Goal: Information Seeking & Learning: Learn about a topic

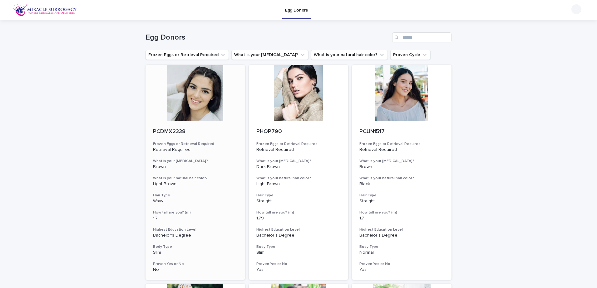
click at [217, 95] on div at bounding box center [195, 93] width 100 height 56
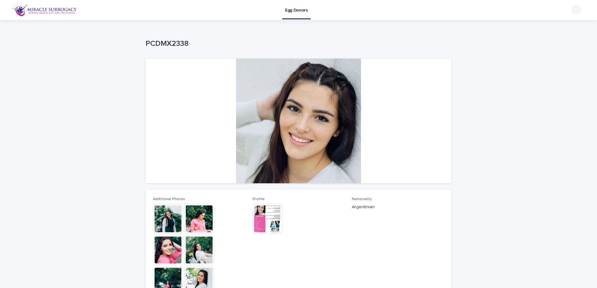
click at [265, 222] on img at bounding box center [267, 219] width 30 height 30
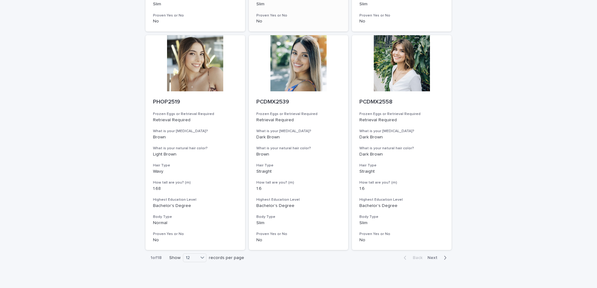
scroll to position [713, 0]
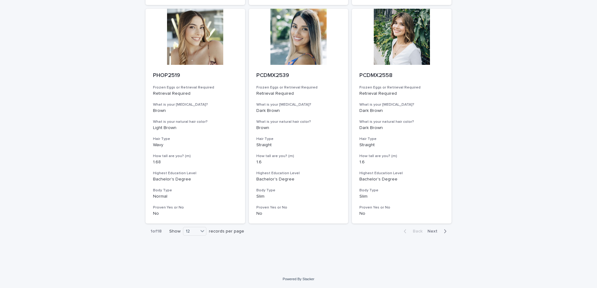
click at [434, 233] on span "Next" at bounding box center [434, 231] width 14 height 4
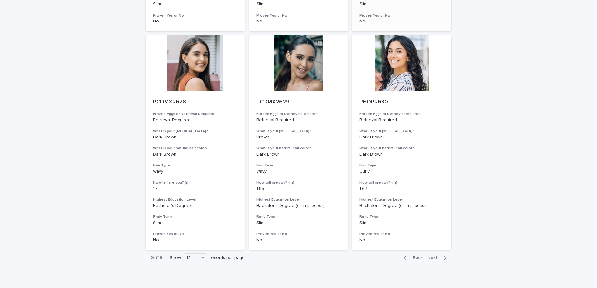
scroll to position [713, 0]
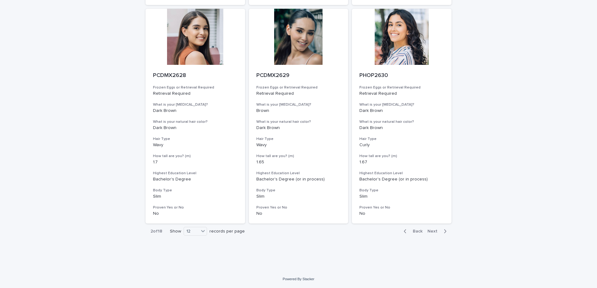
click at [434, 233] on span "Next" at bounding box center [434, 231] width 14 height 4
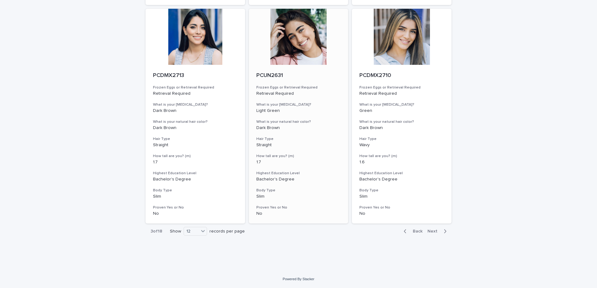
click at [290, 42] on div at bounding box center [299, 37] width 100 height 56
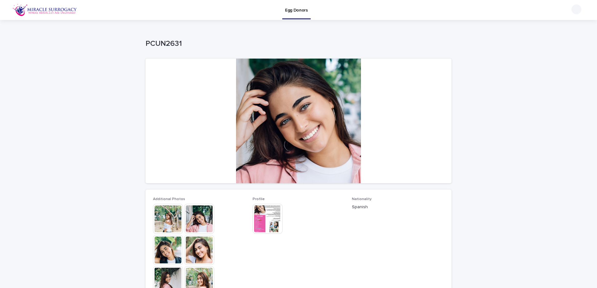
click at [206, 221] on img at bounding box center [199, 219] width 30 height 30
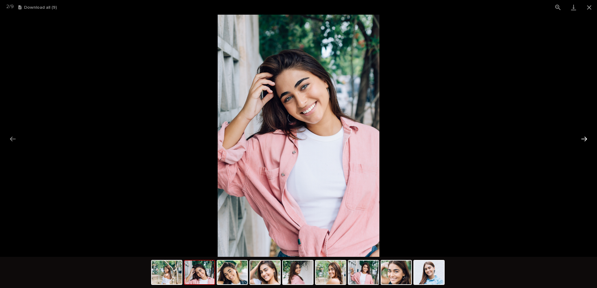
click at [584, 136] on button "Next slide" at bounding box center [583, 139] width 13 height 12
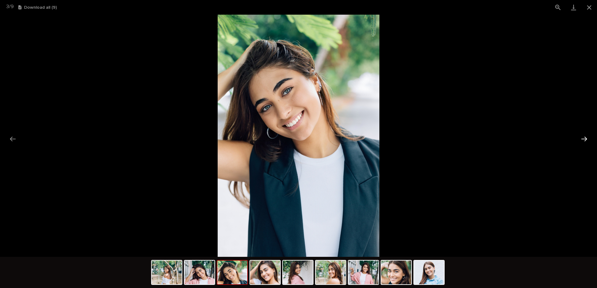
click at [584, 136] on button "Next slide" at bounding box center [583, 139] width 13 height 12
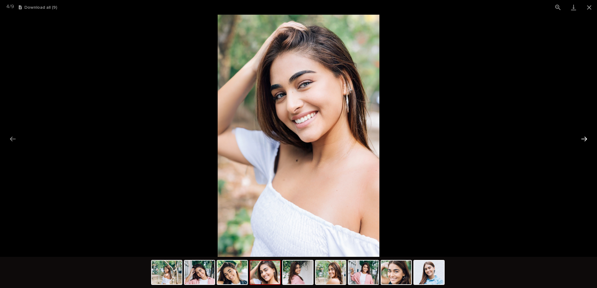
click at [584, 136] on button "Next slide" at bounding box center [583, 139] width 13 height 12
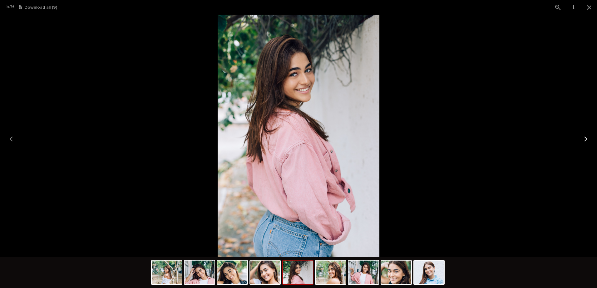
click at [584, 136] on button "Next slide" at bounding box center [583, 139] width 13 height 12
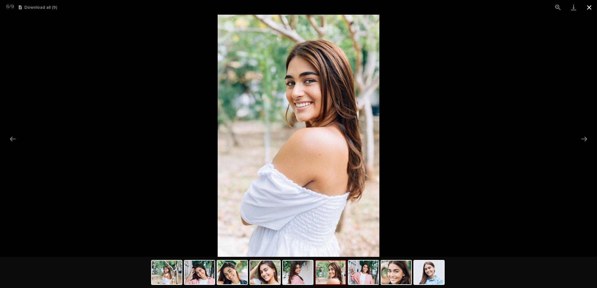
click at [590, 5] on button "Close gallery" at bounding box center [589, 7] width 16 height 15
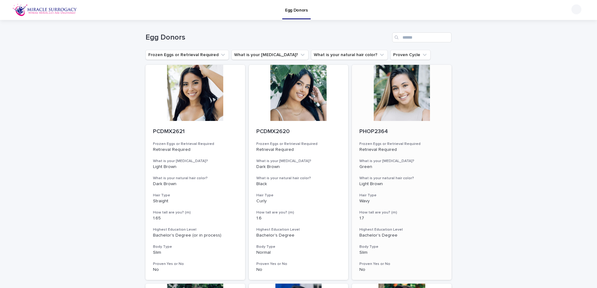
scroll to position [31, 0]
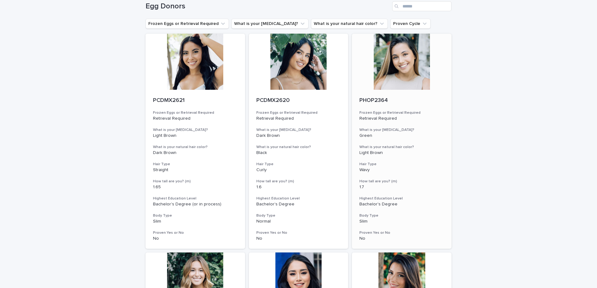
click at [407, 72] on div at bounding box center [402, 62] width 100 height 56
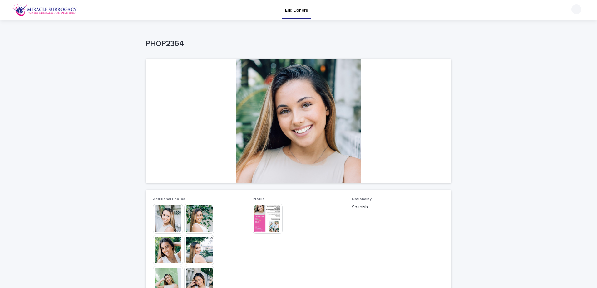
click at [203, 225] on img at bounding box center [199, 219] width 30 height 30
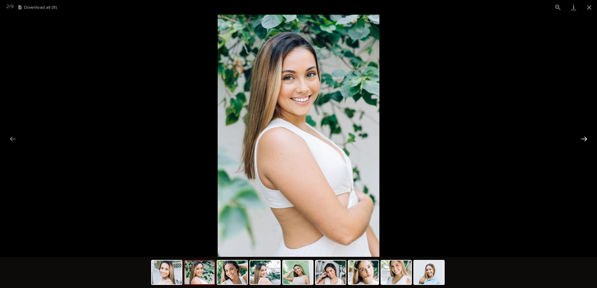
click at [581, 134] on button "Next slide" at bounding box center [583, 139] width 13 height 12
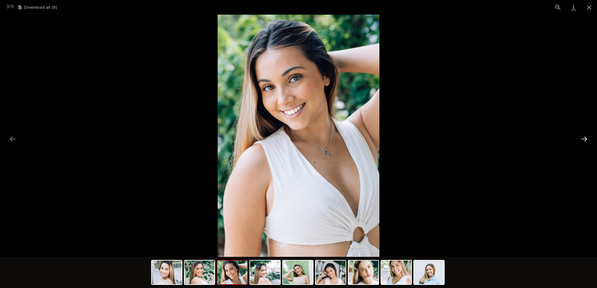
click at [581, 134] on button "Next slide" at bounding box center [583, 139] width 13 height 12
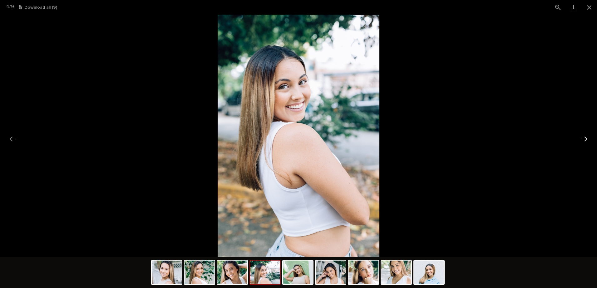
click at [581, 134] on button "Next slide" at bounding box center [583, 139] width 13 height 12
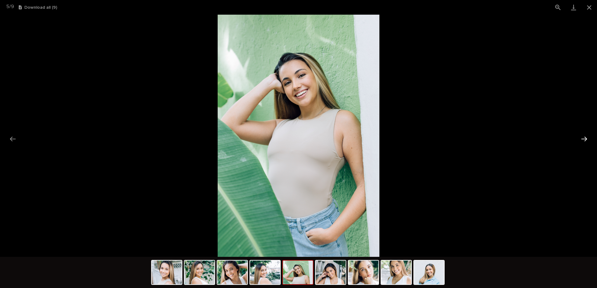
click at [581, 134] on button "Next slide" at bounding box center [583, 139] width 13 height 12
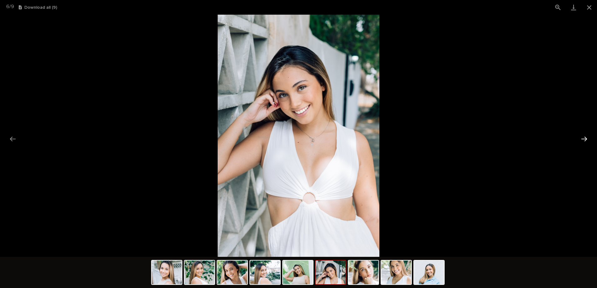
click at [581, 134] on button "Next slide" at bounding box center [583, 139] width 13 height 12
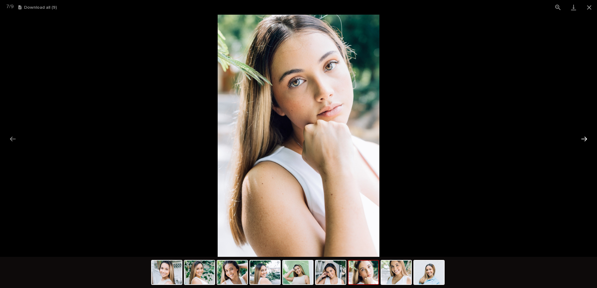
click at [581, 134] on button "Next slide" at bounding box center [583, 139] width 13 height 12
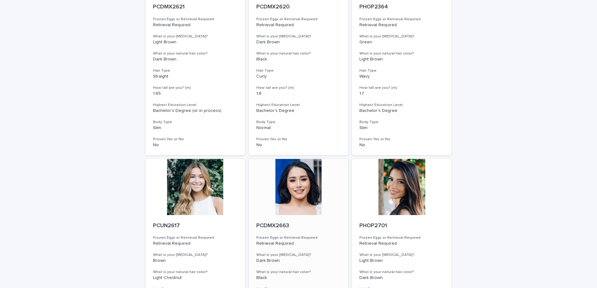
scroll to position [156, 0]
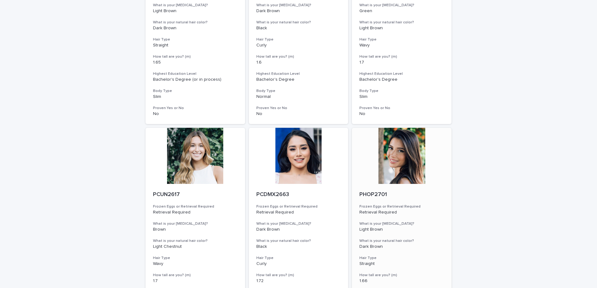
click at [397, 159] on div at bounding box center [402, 156] width 100 height 56
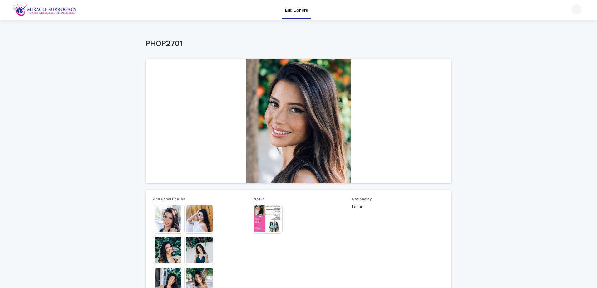
click at [206, 222] on img at bounding box center [199, 219] width 30 height 30
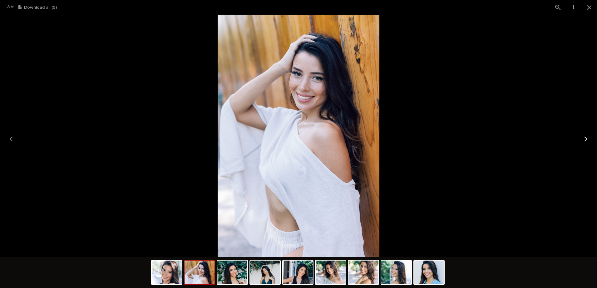
click at [587, 142] on button "Next slide" at bounding box center [583, 139] width 13 height 12
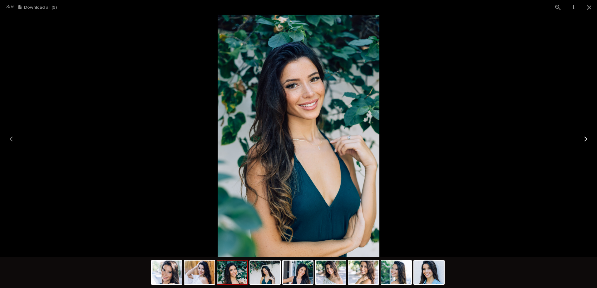
click at [587, 142] on button "Next slide" at bounding box center [583, 139] width 13 height 12
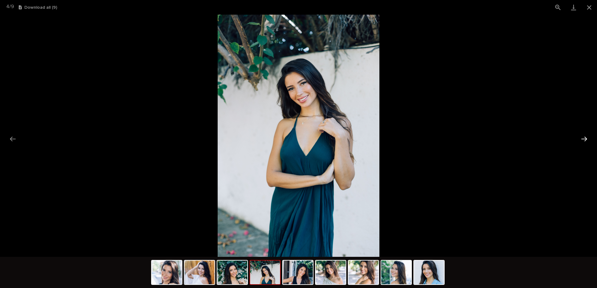
click at [587, 142] on button "Next slide" at bounding box center [583, 139] width 13 height 12
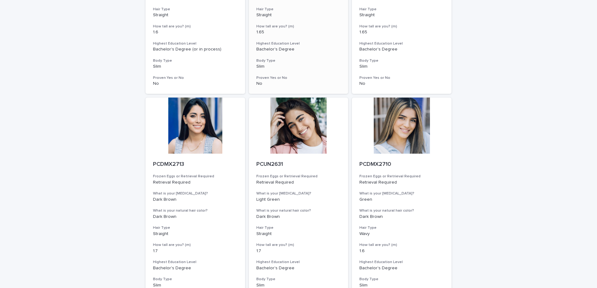
scroll to position [713, 0]
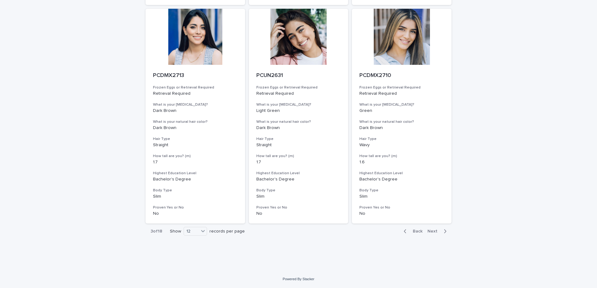
click at [429, 232] on span "Next" at bounding box center [434, 231] width 14 height 4
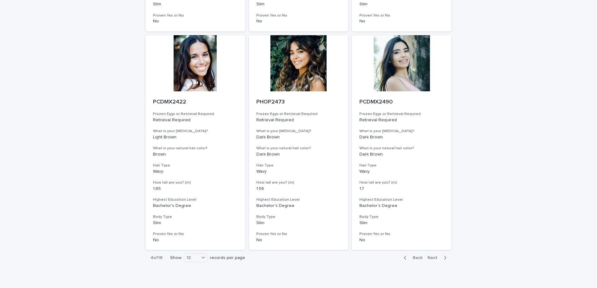
scroll to position [713, 0]
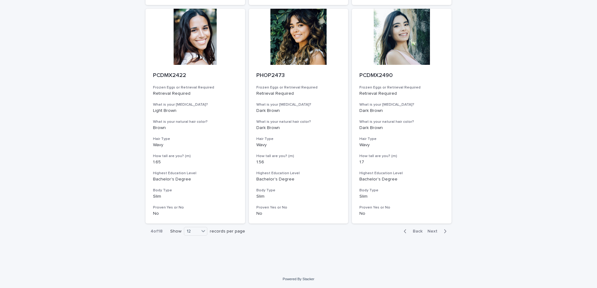
click at [429, 231] on span "Next" at bounding box center [434, 231] width 14 height 4
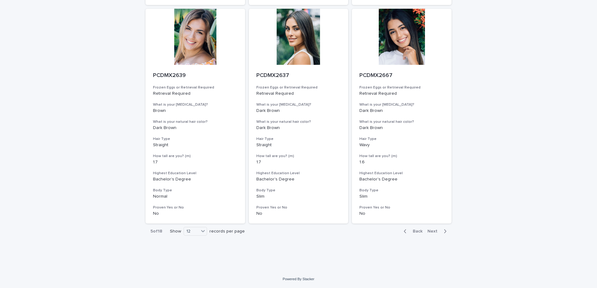
scroll to position [588, 0]
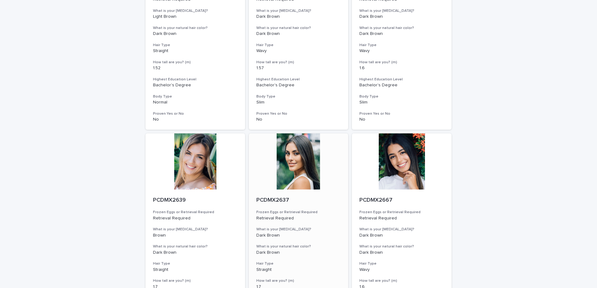
click at [297, 169] on div at bounding box center [299, 162] width 100 height 56
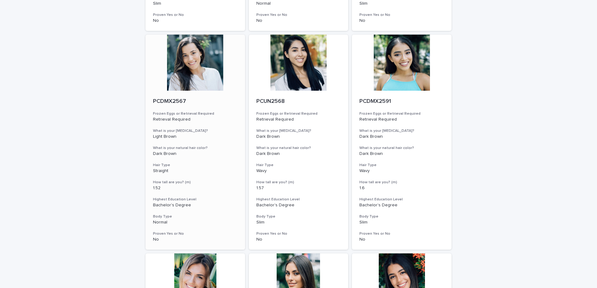
scroll to position [593, 0]
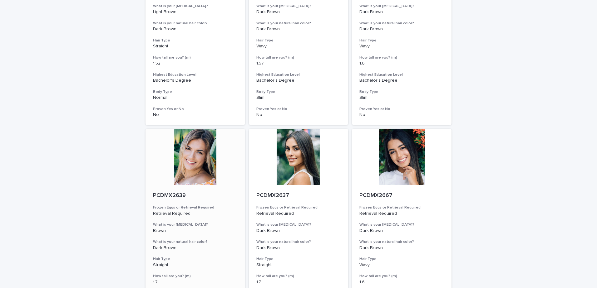
click at [172, 174] on div at bounding box center [195, 157] width 100 height 56
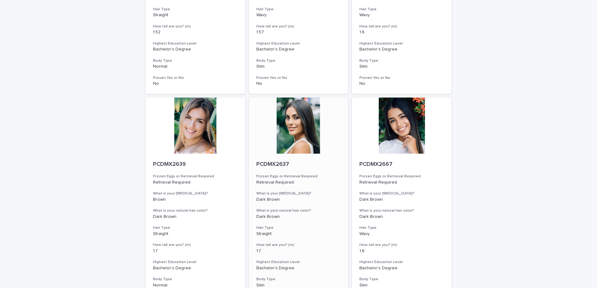
scroll to position [713, 0]
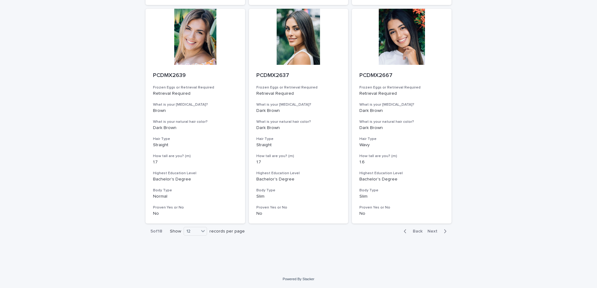
click at [425, 231] on button "Next" at bounding box center [438, 232] width 27 height 6
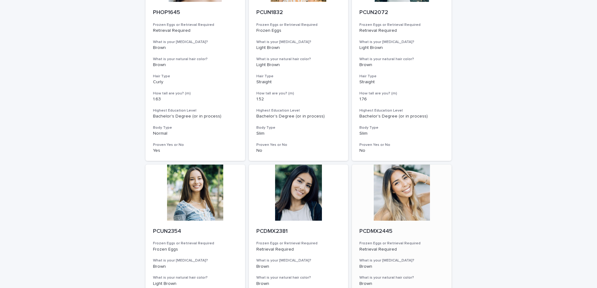
scroll to position [713, 0]
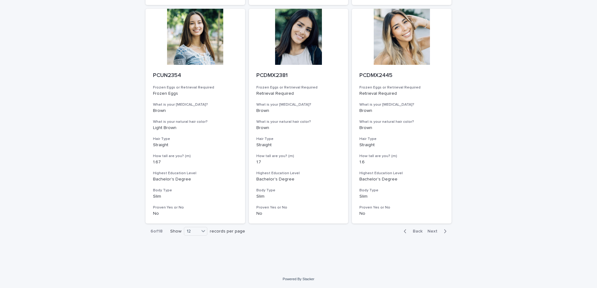
click at [430, 232] on span "Next" at bounding box center [434, 231] width 14 height 4
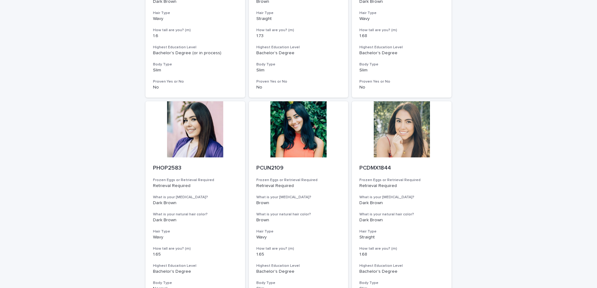
scroll to position [151, 0]
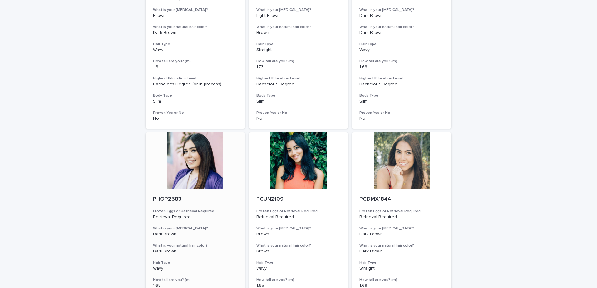
click at [194, 177] on div at bounding box center [195, 161] width 100 height 56
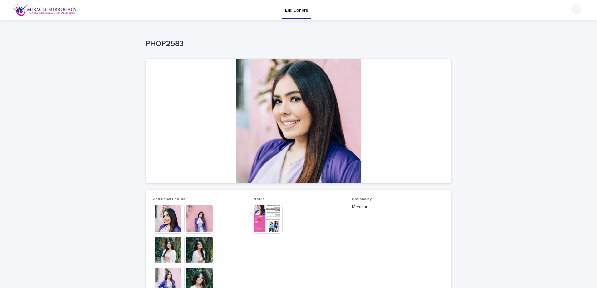
click at [200, 226] on img at bounding box center [199, 219] width 30 height 30
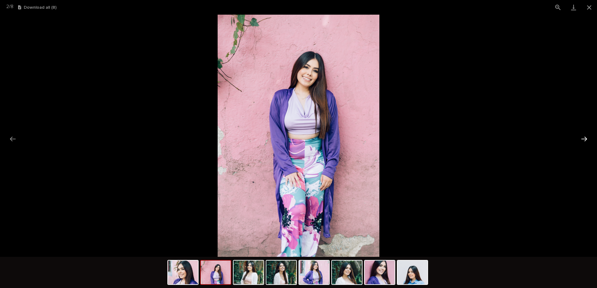
click at [588, 138] on button "Next slide" at bounding box center [583, 139] width 13 height 12
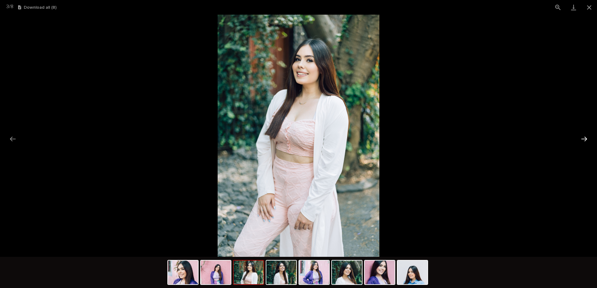
click at [588, 138] on button "Next slide" at bounding box center [583, 139] width 13 height 12
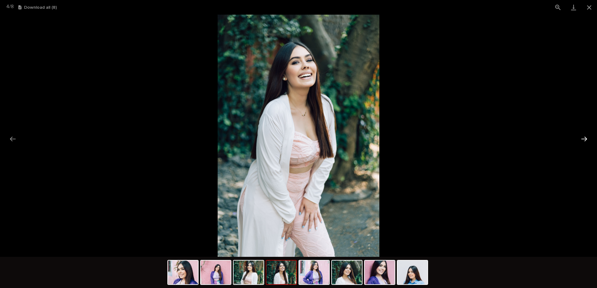
click at [588, 138] on button "Next slide" at bounding box center [583, 139] width 13 height 12
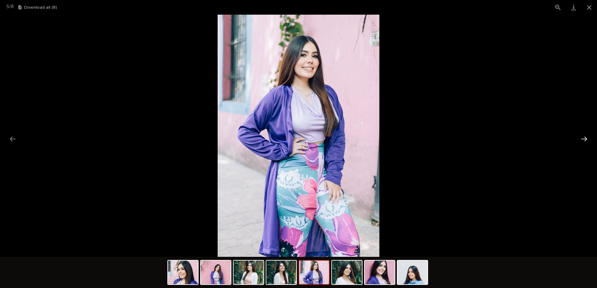
click at [588, 138] on button "Next slide" at bounding box center [583, 139] width 13 height 12
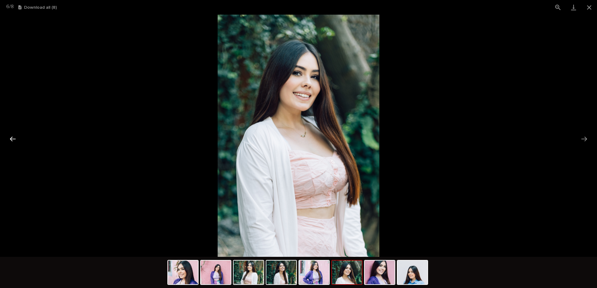
click at [13, 137] on button "Previous slide" at bounding box center [12, 139] width 13 height 12
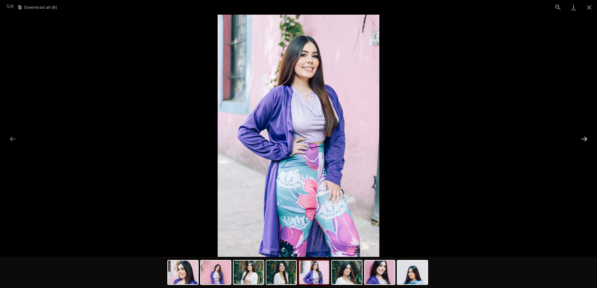
click at [581, 139] on button "Next slide" at bounding box center [583, 139] width 13 height 12
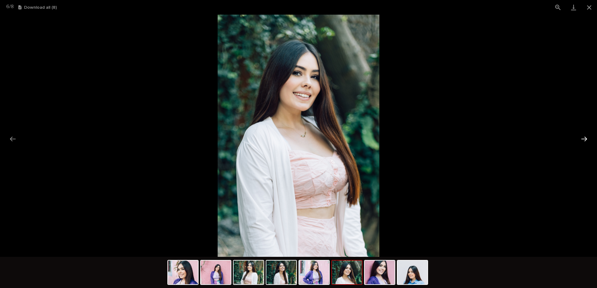
click at [581, 141] on button "Next slide" at bounding box center [583, 139] width 13 height 12
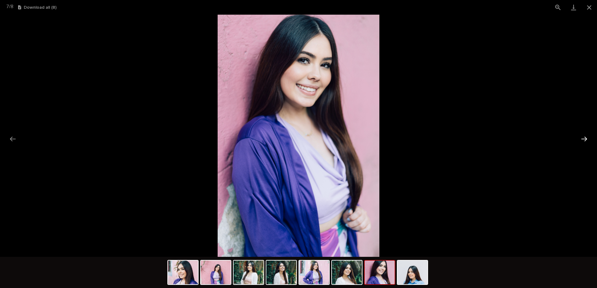
click at [581, 141] on button "Next slide" at bounding box center [583, 139] width 13 height 12
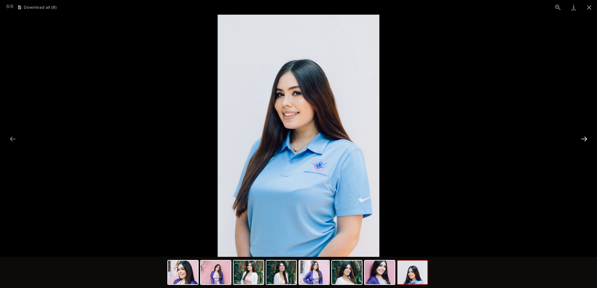
click at [581, 141] on button "Next slide" at bounding box center [583, 139] width 13 height 12
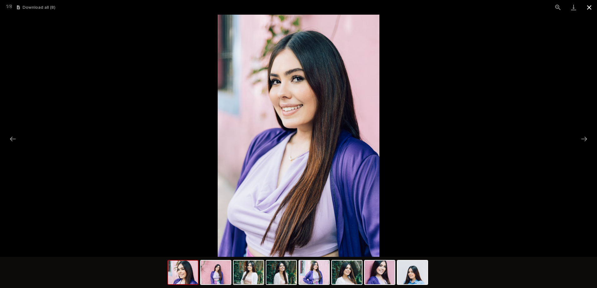
click at [589, 7] on button "Close gallery" at bounding box center [589, 7] width 16 height 15
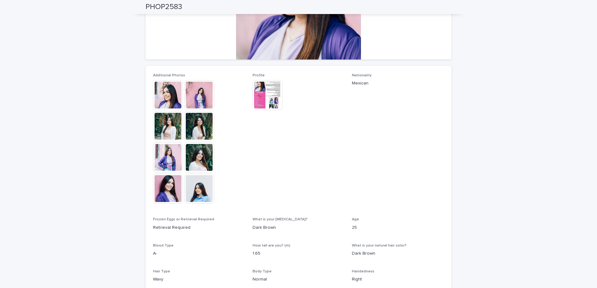
scroll to position [93, 0]
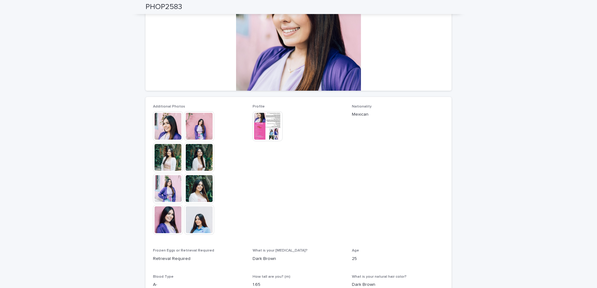
click at [262, 134] on img at bounding box center [267, 126] width 30 height 30
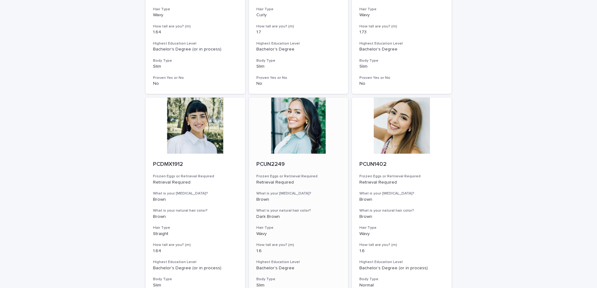
scroll to position [713, 0]
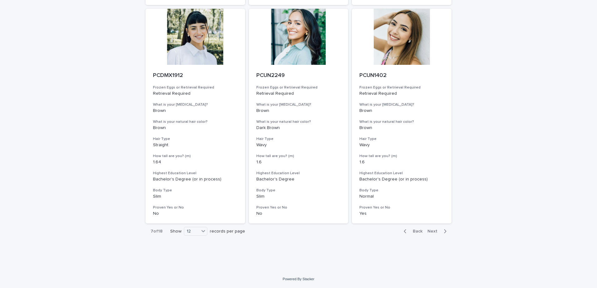
click at [434, 231] on span "Next" at bounding box center [434, 231] width 14 height 4
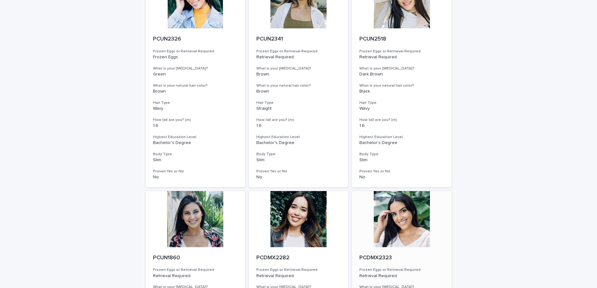
scroll to position [713, 0]
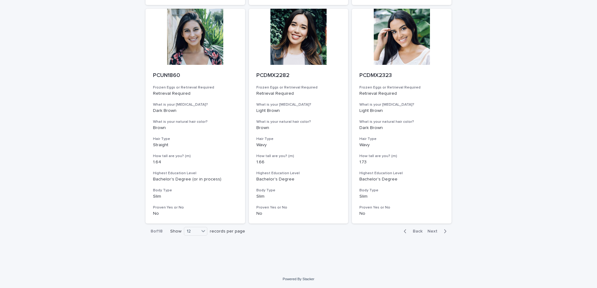
click at [433, 232] on span "Next" at bounding box center [434, 231] width 14 height 4
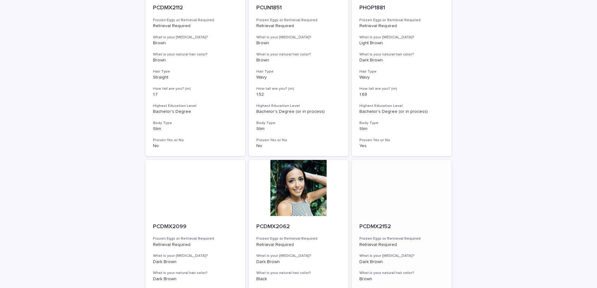
scroll to position [713, 0]
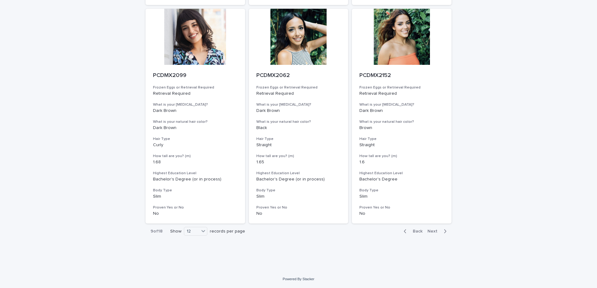
click at [430, 233] on span "Next" at bounding box center [434, 231] width 14 height 4
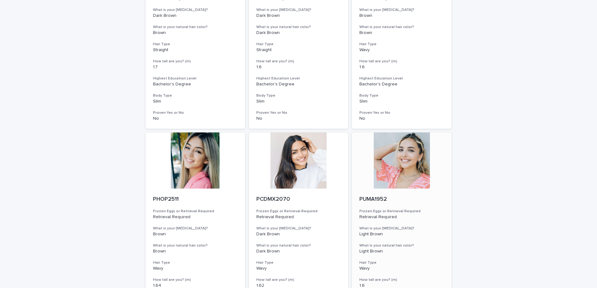
scroll to position [120, 0]
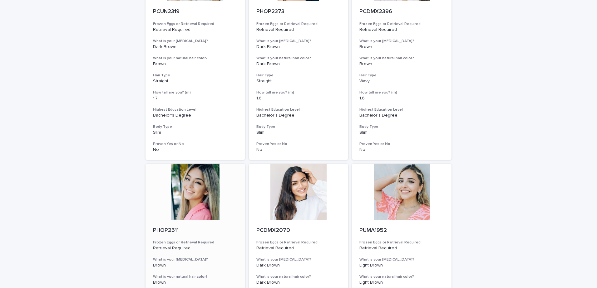
click at [191, 212] on div at bounding box center [195, 192] width 100 height 56
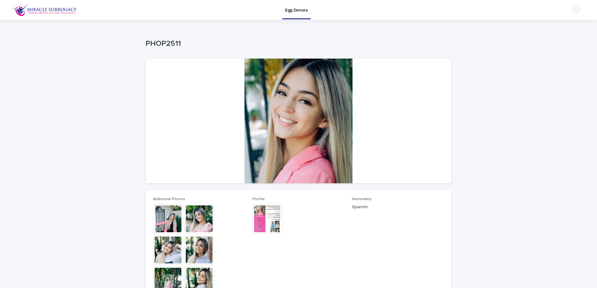
click at [204, 225] on img at bounding box center [199, 219] width 30 height 30
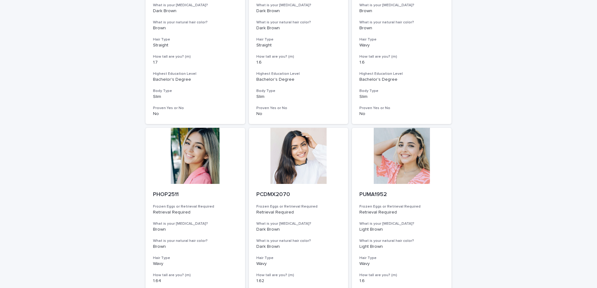
scroll to position [187, 0]
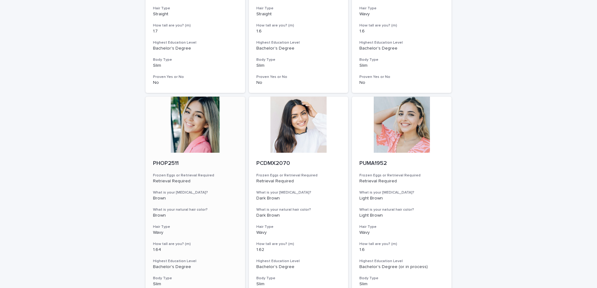
click at [188, 148] on div at bounding box center [195, 125] width 100 height 56
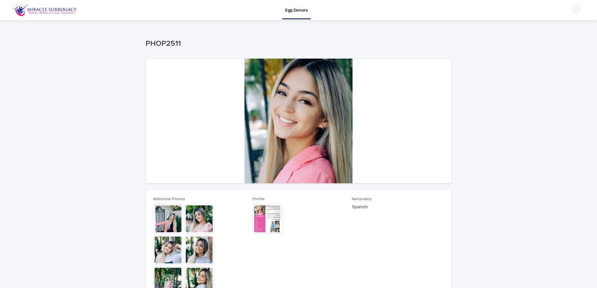
scroll to position [62, 0]
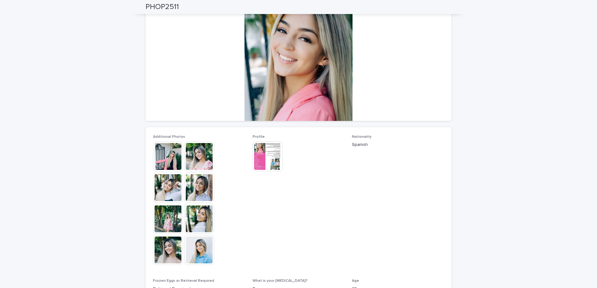
click at [194, 165] on img at bounding box center [199, 157] width 30 height 30
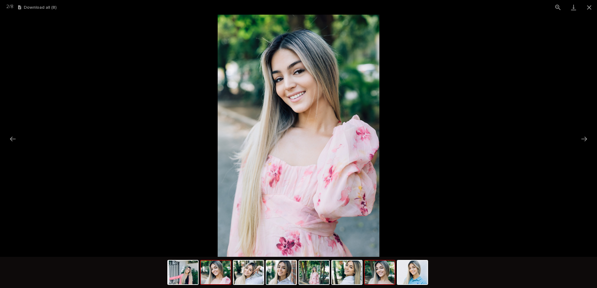
click at [394, 285] on div at bounding box center [379, 272] width 31 height 25
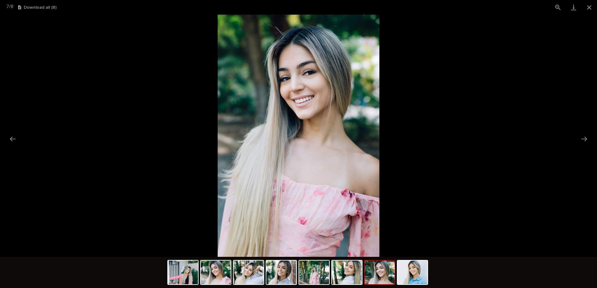
scroll to position [0, 0]
drag, startPoint x: 4, startPoint y: 3, endPoint x: 84, endPoint y: 17, distance: 81.1
click at [84, 17] on picture at bounding box center [298, 136] width 597 height 243
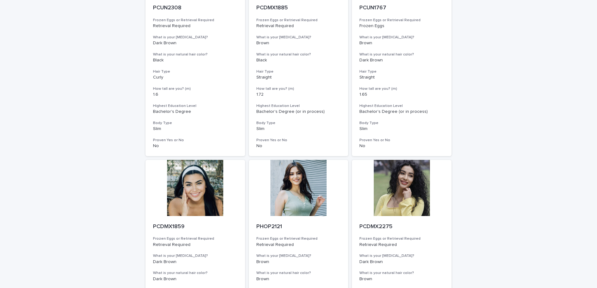
scroll to position [713, 0]
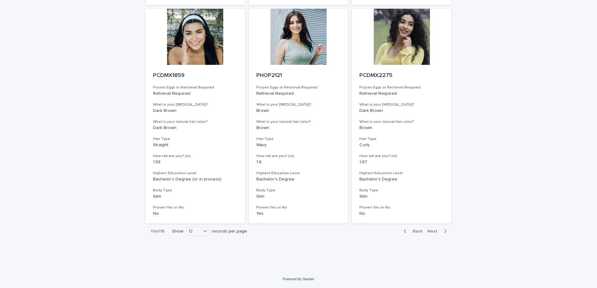
click at [432, 231] on span "Next" at bounding box center [434, 231] width 14 height 4
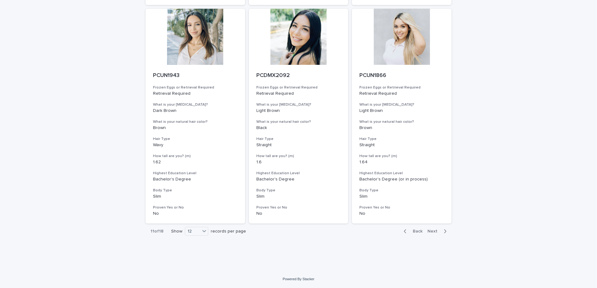
click at [428, 231] on span "Next" at bounding box center [434, 231] width 14 height 4
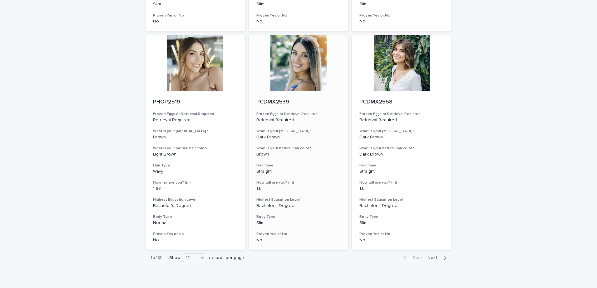
scroll to position [713, 0]
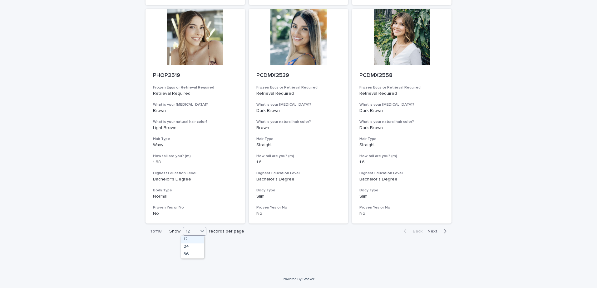
click at [194, 231] on div "12" at bounding box center [190, 231] width 15 height 7
click at [196, 253] on div "36" at bounding box center [192, 254] width 23 height 7
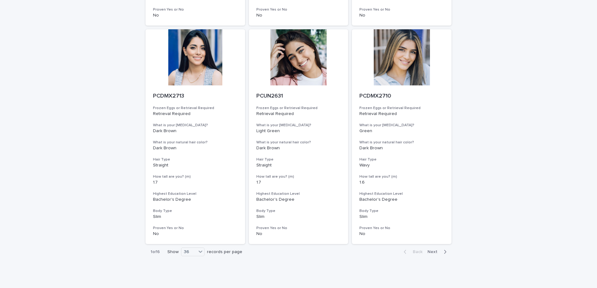
scroll to position [2465, 0]
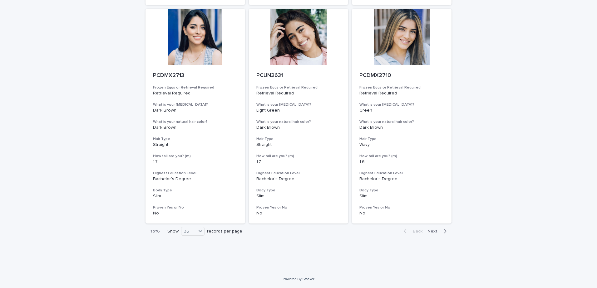
click at [434, 232] on span "Next" at bounding box center [434, 231] width 14 height 4
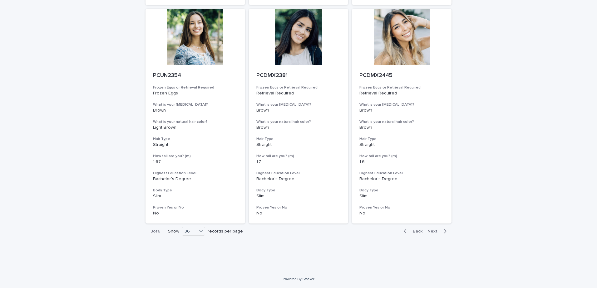
click at [434, 232] on span "Next" at bounding box center [434, 231] width 14 height 4
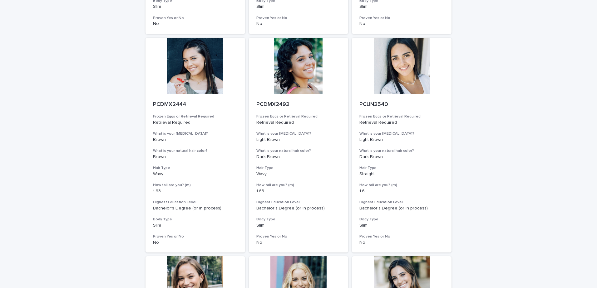
scroll to position [1966, 0]
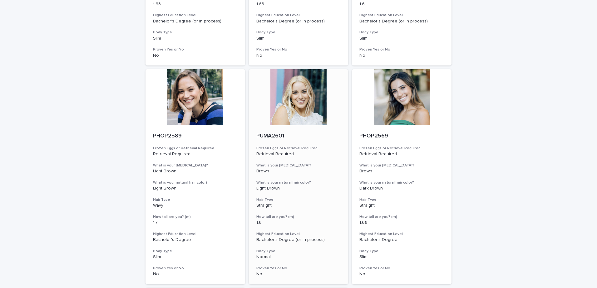
click at [303, 115] on div at bounding box center [299, 97] width 100 height 56
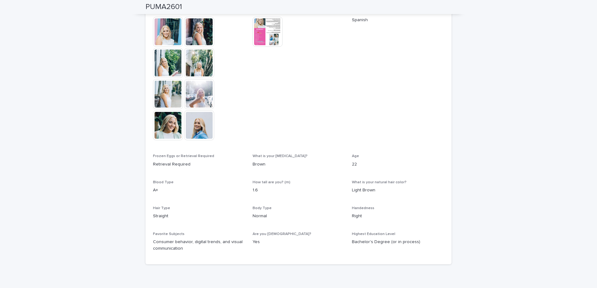
scroll to position [218, 0]
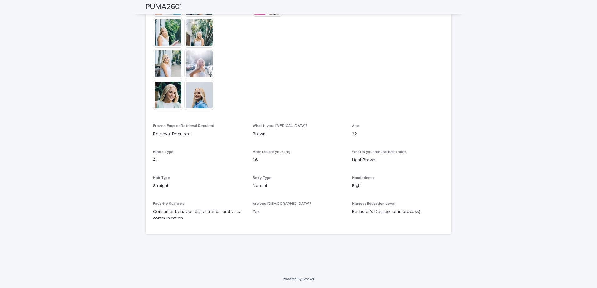
click at [205, 93] on img at bounding box center [199, 95] width 30 height 30
